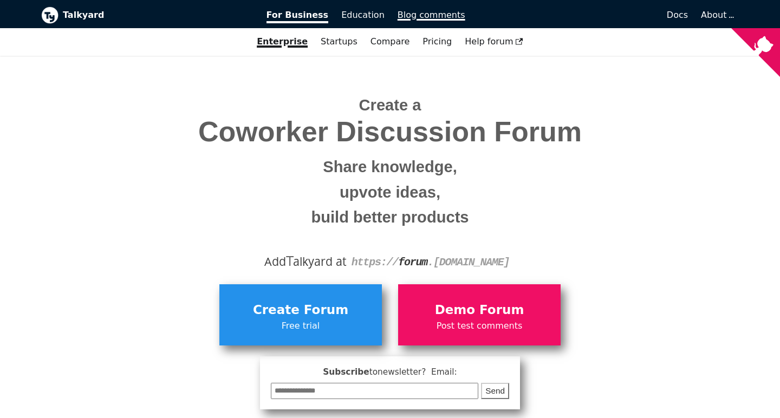
click at [434, 20] on link "Blog comments" at bounding box center [431, 15] width 81 height 18
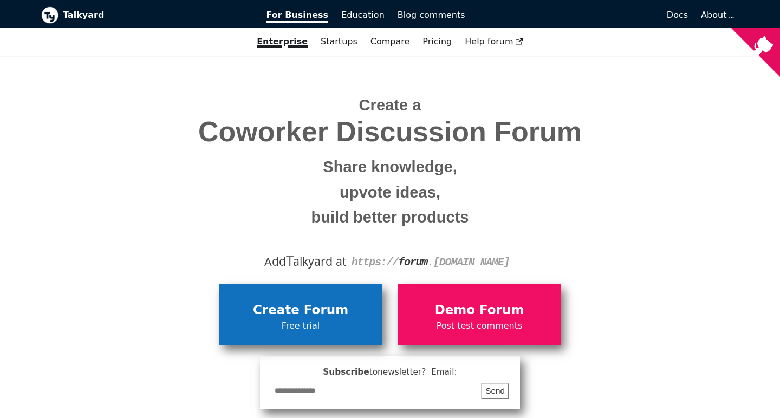
click at [330, 327] on span "Free trial" at bounding box center [301, 326] width 152 height 14
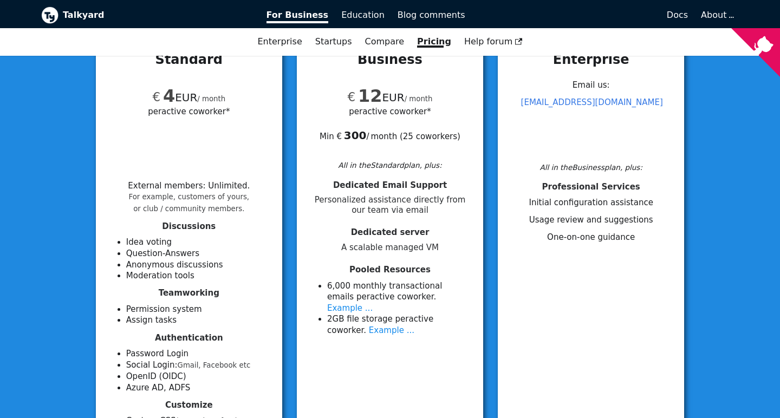
scroll to position [153, 0]
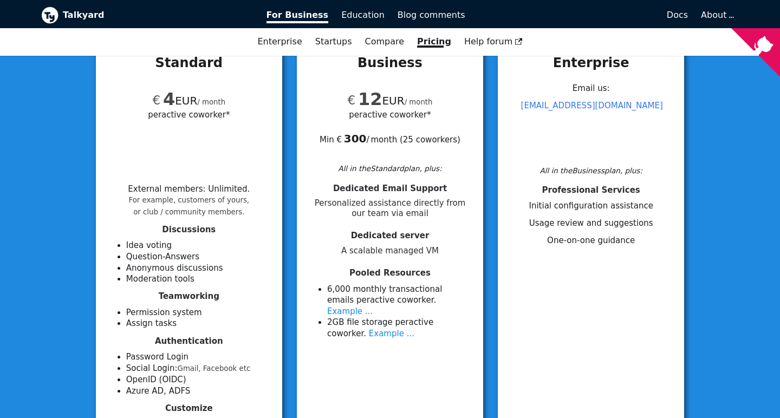
click at [194, 99] on span "€ 4 EUR" at bounding box center [174, 100] width 45 height 13
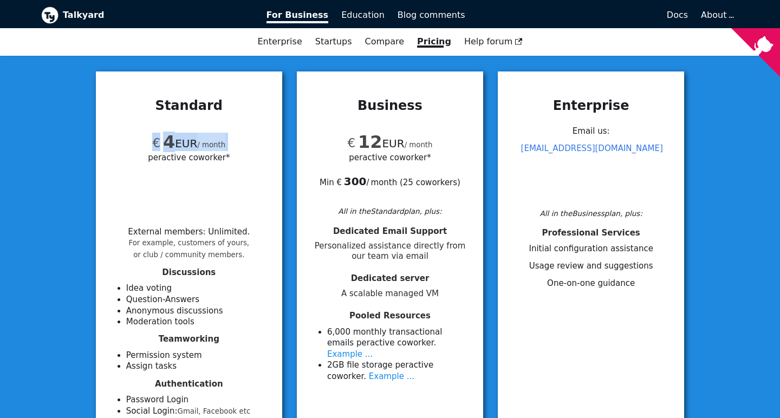
scroll to position [108, 0]
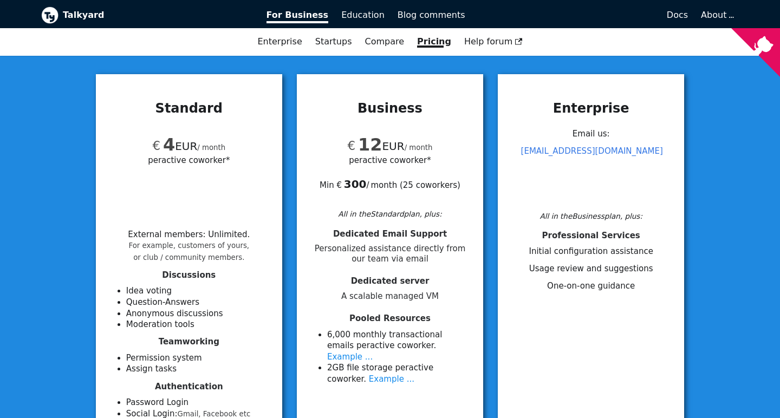
click at [198, 112] on h3 "Standard" at bounding box center [189, 108] width 160 height 16
click at [223, 157] on span "per active coworker*" at bounding box center [189, 160] width 82 height 12
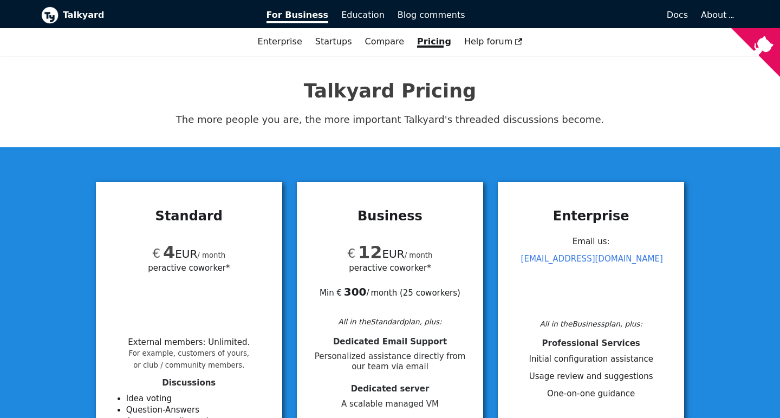
scroll to position [0, 0]
click at [372, 18] on span "Education" at bounding box center [362, 15] width 43 height 10
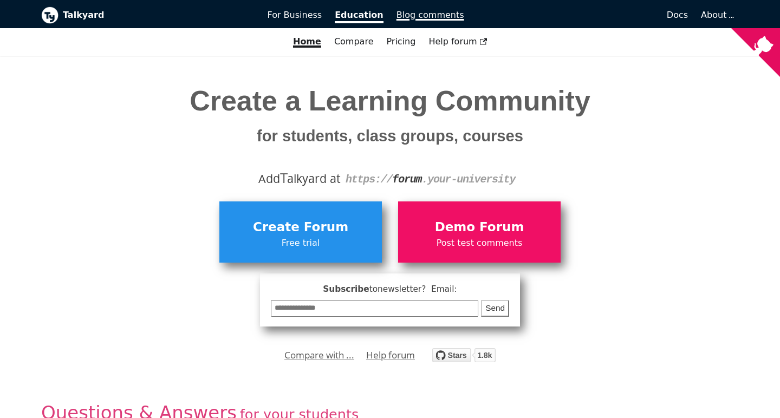
click at [410, 21] on link "Blog comments" at bounding box center [430, 15] width 81 height 18
